Goal: Task Accomplishment & Management: Complete application form

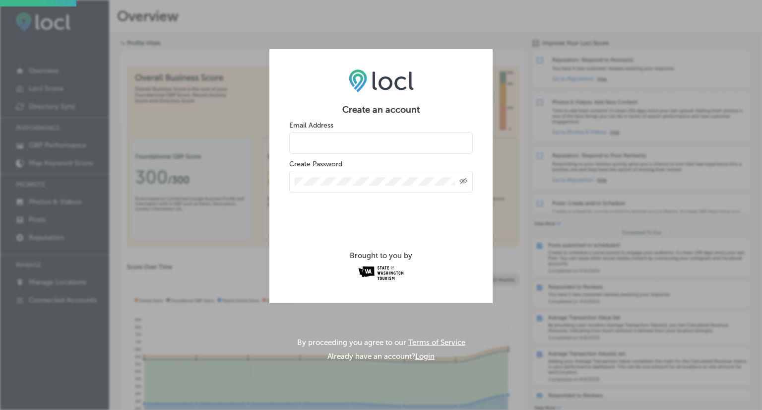
click at [371, 149] on input "email" at bounding box center [381, 143] width 184 height 22
type input "s"
type input "cedartosurfcampground@gmail.com"
click at [378, 187] on div "Created with Sketch." at bounding box center [381, 182] width 184 height 22
click at [464, 182] on icon "Toggle password visibility" at bounding box center [463, 181] width 8 height 6
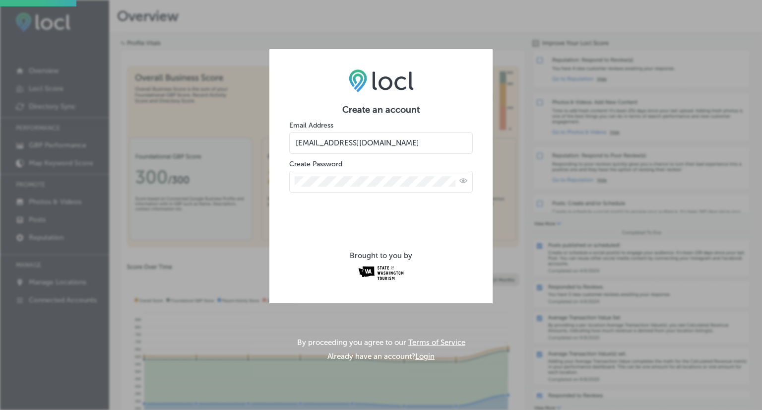
click at [272, 183] on div "Create an account Email Address cedartosurfcampground@gmail.com Create Password…" at bounding box center [380, 176] width 223 height 254
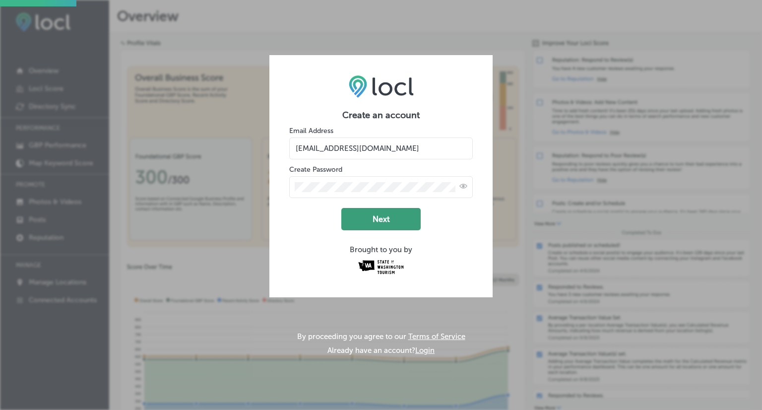
click at [386, 224] on button "Next" at bounding box center [380, 219] width 79 height 22
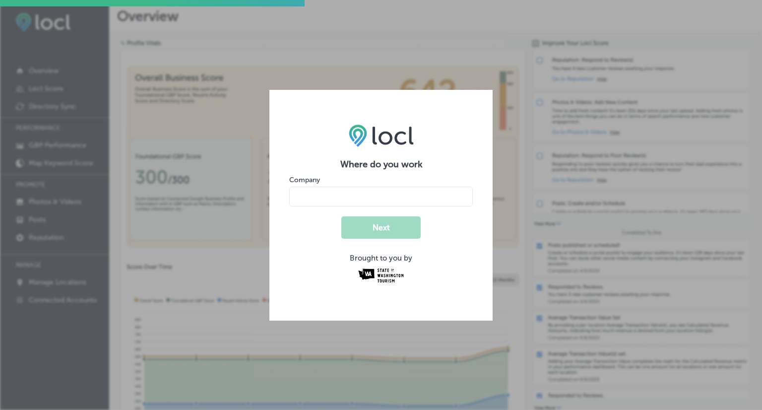
click at [391, 201] on input "name" at bounding box center [381, 197] width 184 height 20
type input "Cedar to [GEOGRAPHIC_DATA]"
click at [382, 228] on button "Next" at bounding box center [380, 227] width 79 height 22
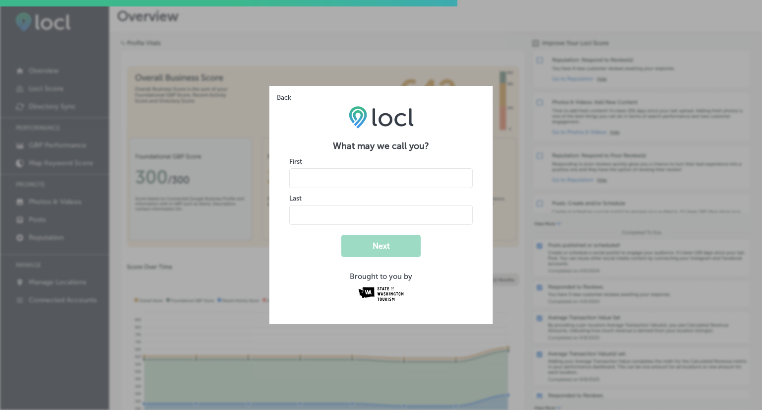
click at [369, 183] on input "name" at bounding box center [381, 178] width 184 height 20
type input "Sylvana"
type input "Sorrells"
click at [385, 246] on button "Next" at bounding box center [380, 246] width 79 height 22
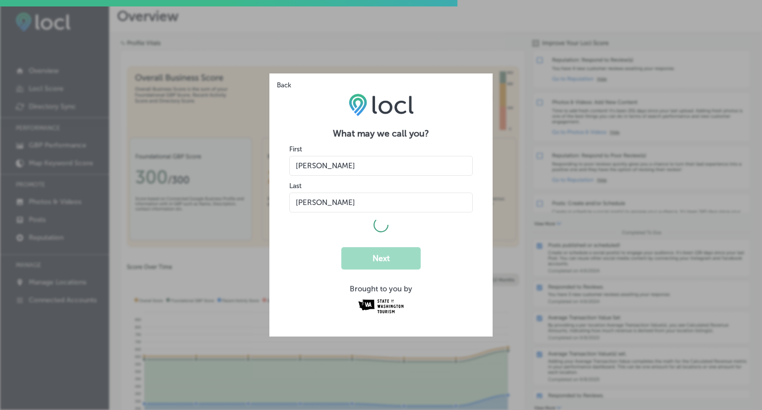
select select "US"
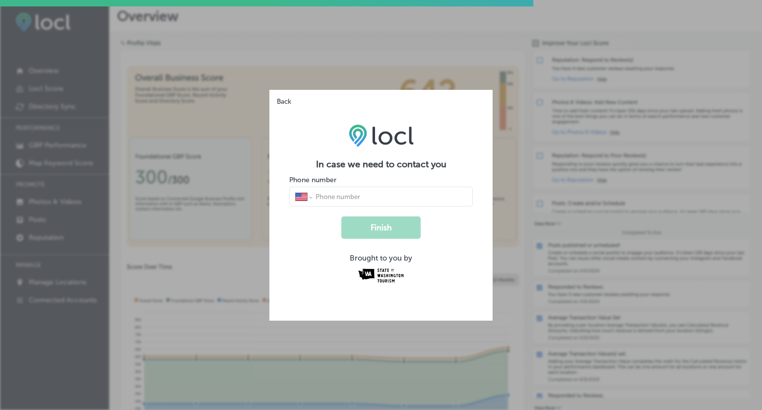
click at [349, 205] on form "In case we need to contact you Phone number International Afghanistan Åland Isl…" at bounding box center [381, 222] width 184 height 127
click at [366, 195] on input "tel" at bounding box center [391, 196] width 152 height 9
type input "(360) 214-4006"
click at [405, 229] on button "Finish" at bounding box center [380, 227] width 79 height 22
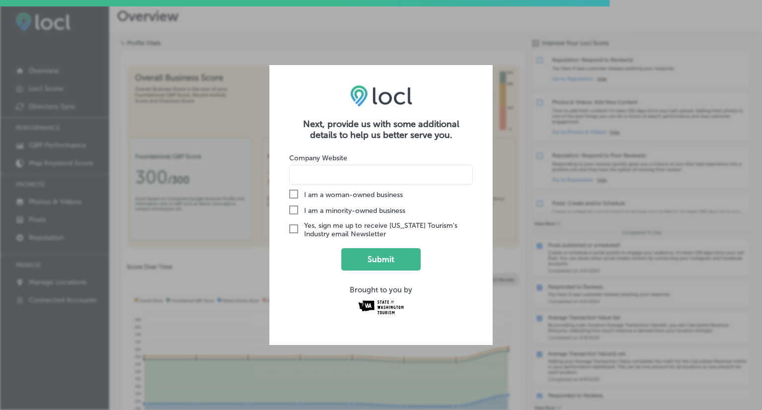
click at [340, 179] on input at bounding box center [381, 175] width 184 height 20
type input "c"
type input "www.cedartosurf.com"
click at [393, 256] on button "Submit" at bounding box center [380, 259] width 79 height 22
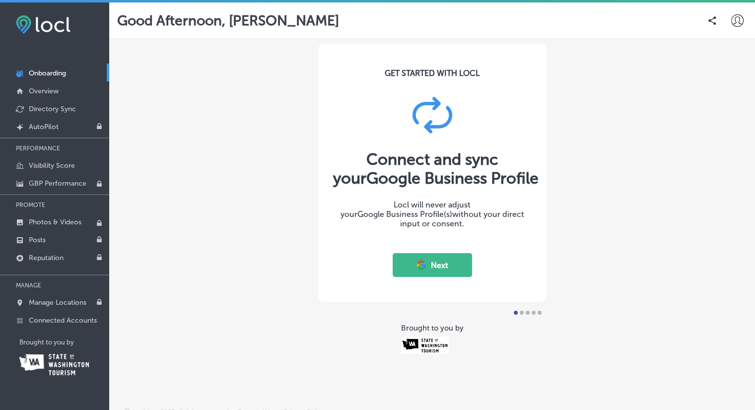
click at [430, 266] on button "Next" at bounding box center [431, 265] width 79 height 24
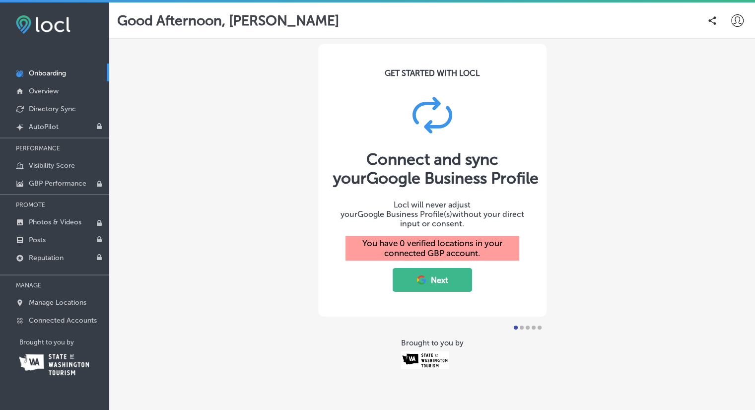
click at [428, 272] on button "Next" at bounding box center [431, 280] width 79 height 24
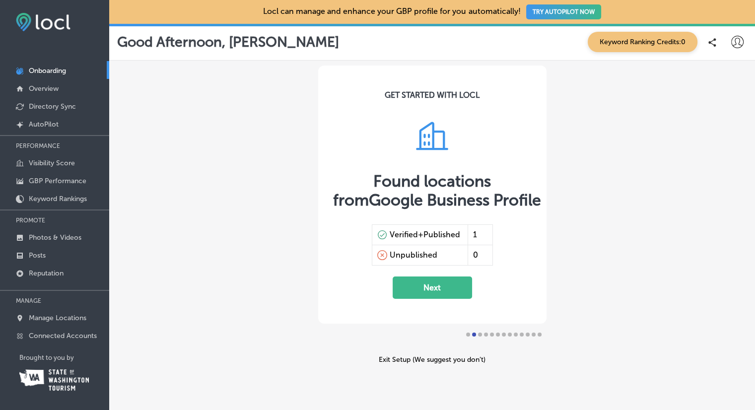
click at [433, 288] on button "Next" at bounding box center [431, 287] width 79 height 22
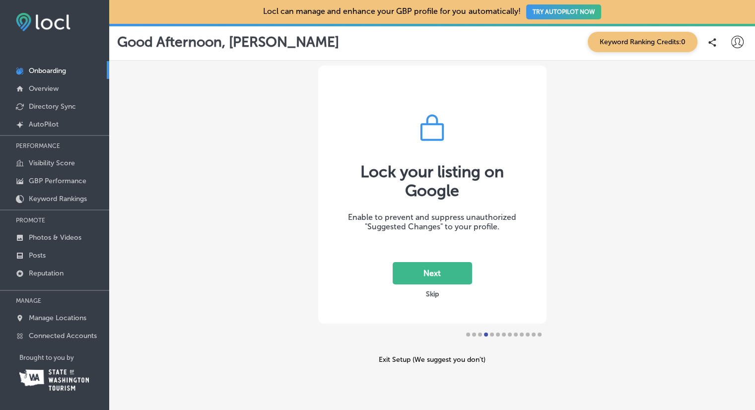
click at [420, 272] on button "Next" at bounding box center [431, 273] width 79 height 22
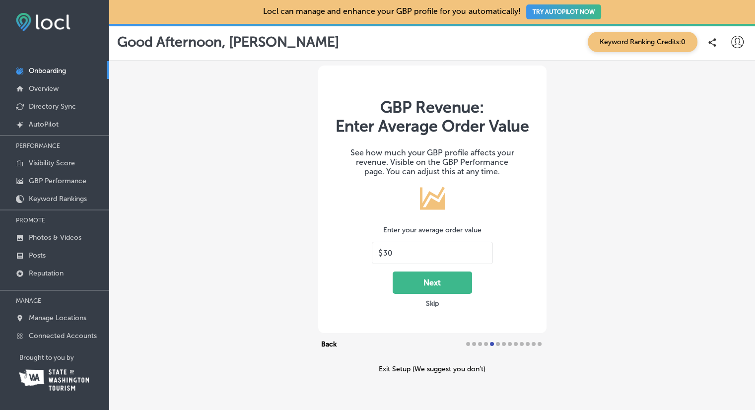
click at [430, 248] on div "$ 30" at bounding box center [432, 253] width 121 height 22
click at [434, 252] on input "30" at bounding box center [434, 253] width 103 height 9
type input "3"
type input "55"
click at [432, 288] on button "Next" at bounding box center [431, 282] width 79 height 22
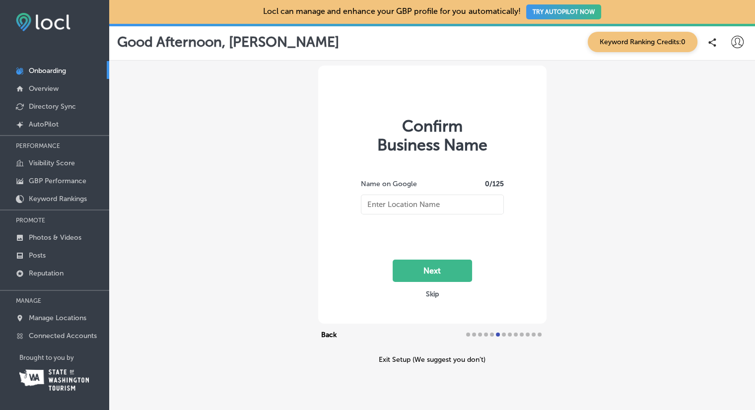
type input "Cedar to [GEOGRAPHIC_DATA]"
click at [439, 275] on button "Next" at bounding box center [431, 270] width 79 height 22
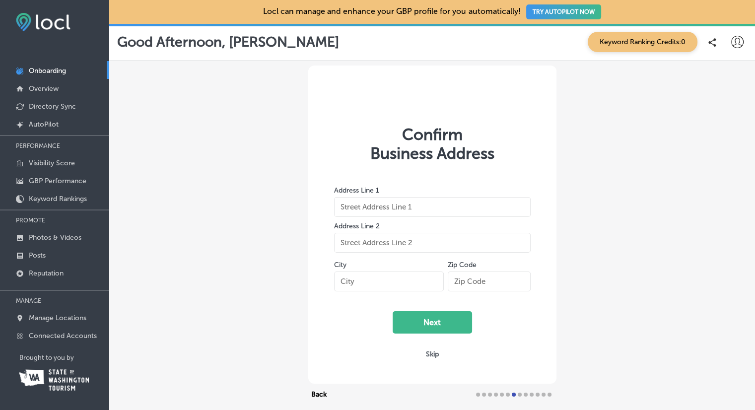
type input "[STREET_ADDRESS]"
type input "[GEOGRAPHIC_DATA]"
type input "98640-3018"
click at [443, 320] on button "Next" at bounding box center [431, 322] width 79 height 22
select select "US"
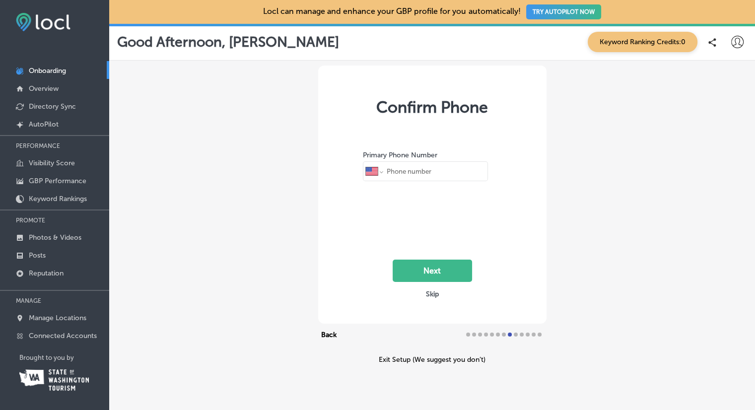
type input "[PHONE_NUMBER]"
click at [427, 270] on button "Next" at bounding box center [431, 270] width 79 height 22
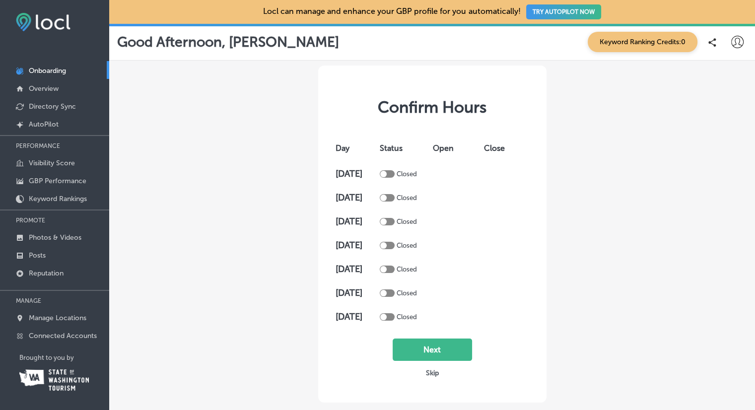
click at [448, 148] on th "Open" at bounding box center [455, 148] width 51 height 28
click at [395, 153] on th "Status" at bounding box center [403, 148] width 53 height 28
click at [386, 172] on div at bounding box center [383, 174] width 6 height 6
checkbox input "true"
click at [386, 195] on div at bounding box center [383, 197] width 6 height 6
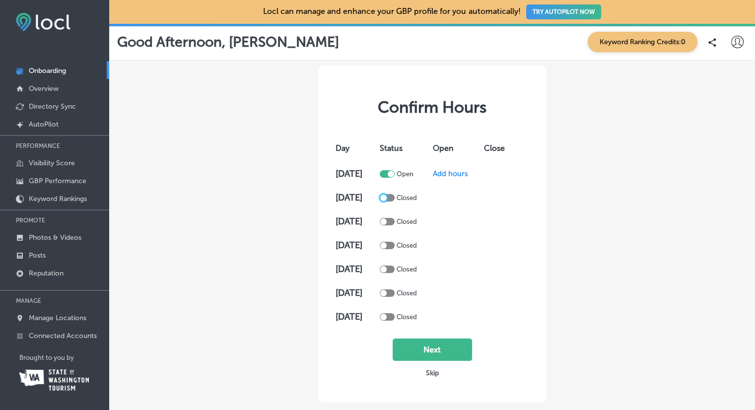
checkbox input "true"
click at [394, 221] on div at bounding box center [387, 221] width 15 height 7
checkbox input "true"
click at [386, 245] on div at bounding box center [383, 245] width 6 height 6
checkbox input "true"
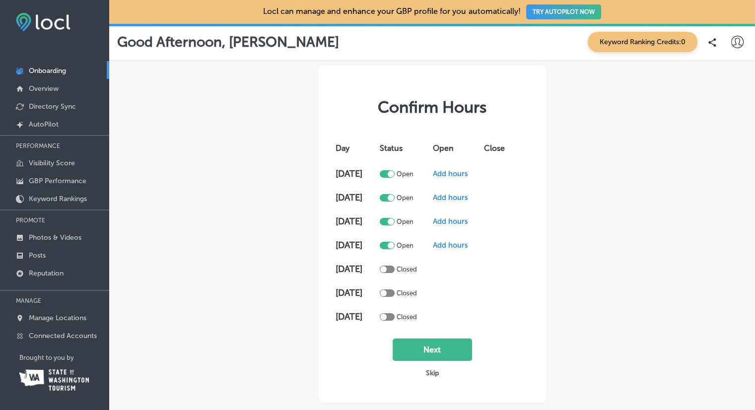
click at [394, 269] on div at bounding box center [387, 268] width 15 height 7
checkbox input "true"
click at [394, 289] on div at bounding box center [387, 292] width 15 height 7
checkbox input "true"
click at [397, 320] on td "Closed" at bounding box center [403, 317] width 53 height 24
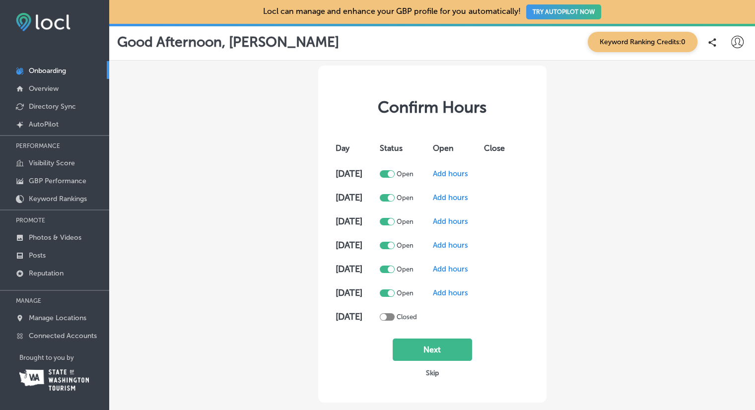
click at [394, 314] on div at bounding box center [387, 316] width 15 height 7
checkbox input "true"
click at [433, 348] on button "Next" at bounding box center [431, 349] width 79 height 22
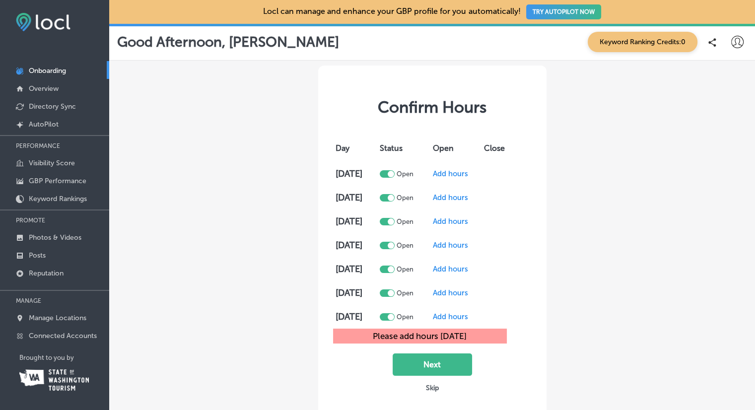
click at [468, 178] on td "Add hours" at bounding box center [455, 174] width 51 height 24
click at [465, 173] on span "Add hours" at bounding box center [450, 173] width 35 height 9
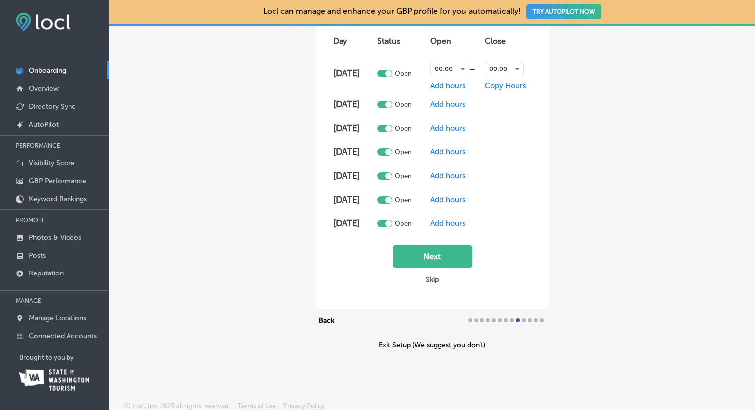
scroll to position [111, 0]
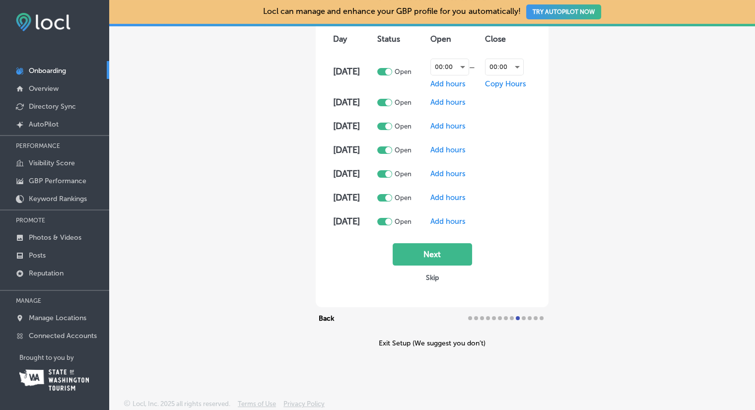
click at [429, 279] on button "Skip" at bounding box center [432, 277] width 19 height 9
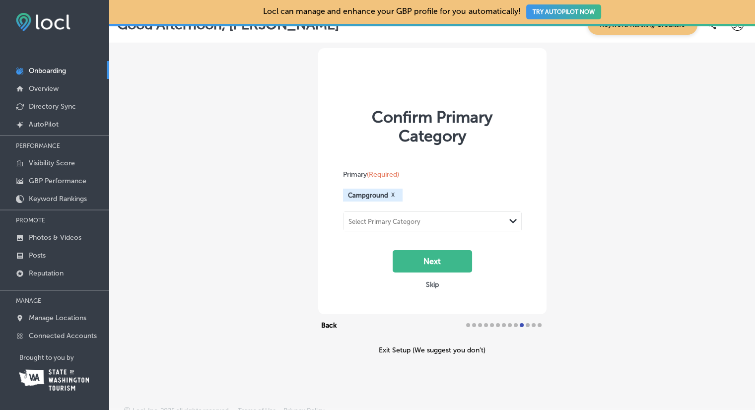
scroll to position [26, 0]
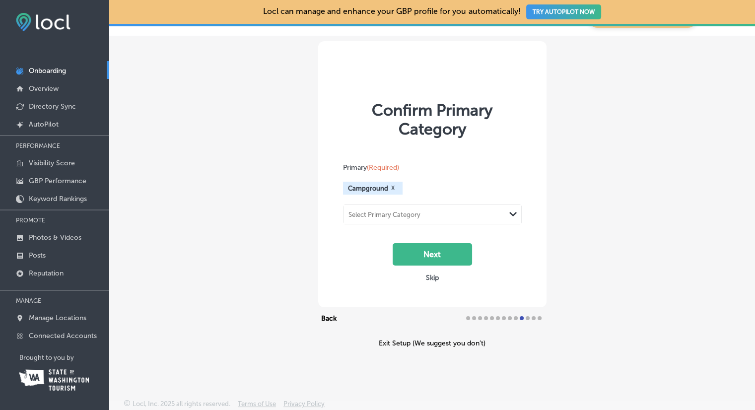
click at [426, 217] on div "Select Primary Category" at bounding box center [424, 214] width 162 height 13
type input "h"
click at [390, 248] on label "Cottage rental" at bounding box center [373, 252] width 49 height 9
type input "cottage"
click at [423, 214] on div "Cottage rental" at bounding box center [424, 214] width 162 height 13
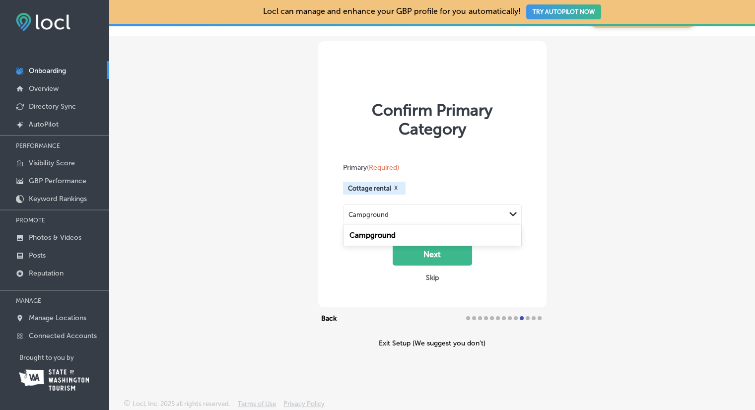
click at [379, 232] on label "Campground" at bounding box center [372, 235] width 46 height 9
type input "Campground"
click at [437, 264] on button "Next" at bounding box center [431, 254] width 79 height 22
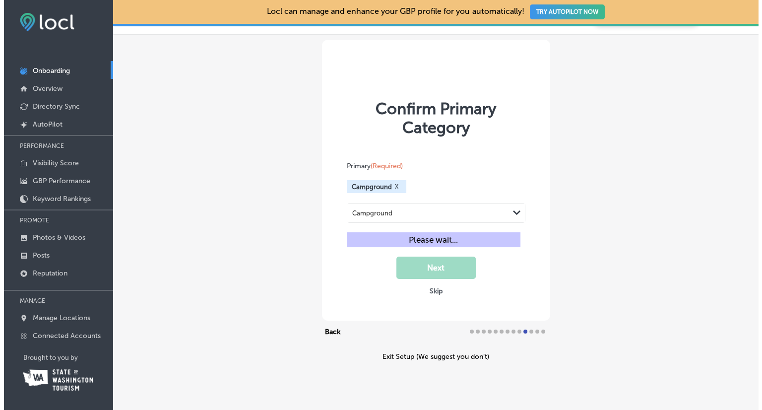
scroll to position [17, 0]
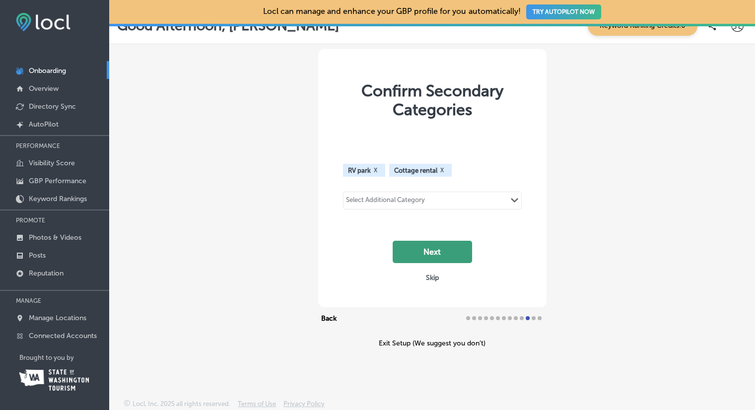
click at [432, 249] on button "Next" at bounding box center [431, 252] width 79 height 22
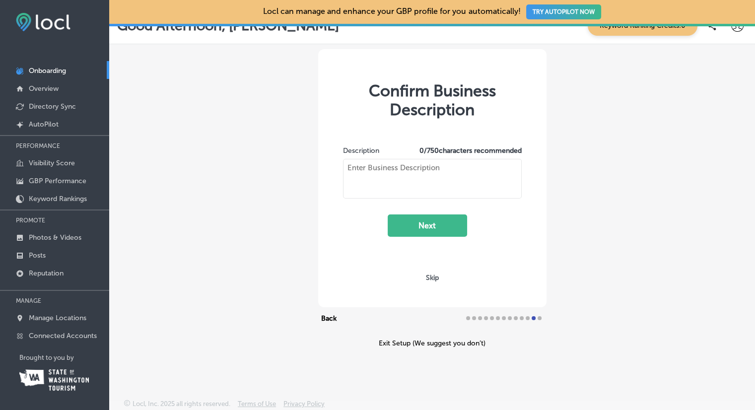
type textarea "Located centrally between [PERSON_NAME][GEOGRAPHIC_DATA] and Cape Disappoinment…"
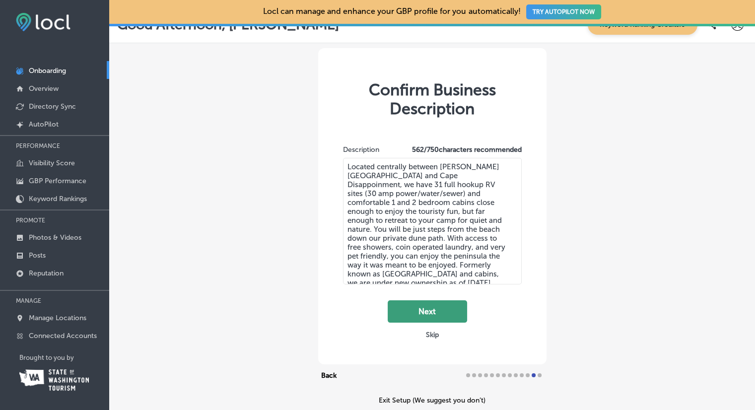
click at [436, 311] on button "Next" at bounding box center [426, 311] width 79 height 22
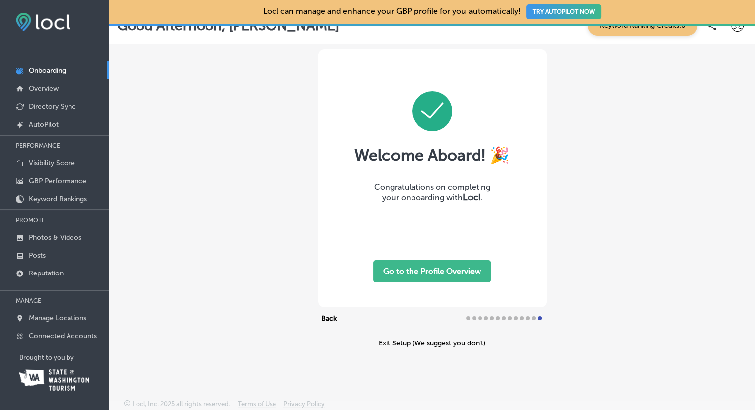
click at [452, 274] on button "Go to the Profile Overview" at bounding box center [432, 271] width 118 height 22
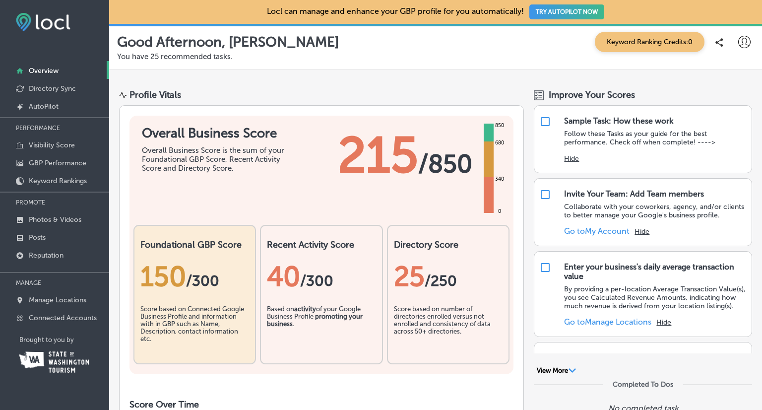
click at [311, 96] on div "Profile Vitals" at bounding box center [321, 94] width 405 height 11
